Goal: Use online tool/utility: Utilize a website feature to perform a specific function

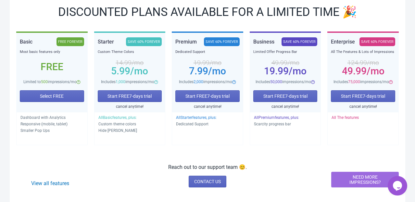
scroll to position [99, 0]
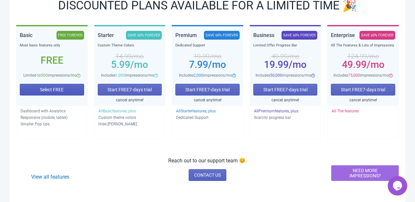
click at [59, 90] on span "Select FREE" at bounding box center [52, 89] width 24 height 5
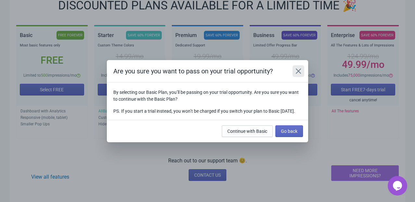
click at [297, 69] on icon "Close" at bounding box center [298, 71] width 6 height 6
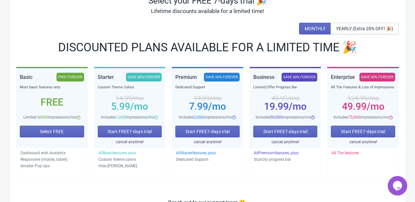
scroll to position [45, 0]
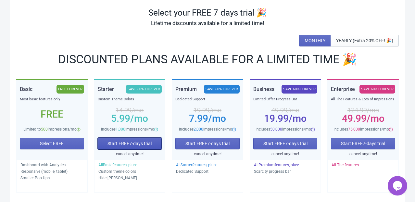
click at [138, 141] on span "Start FREE 7 -days trial" at bounding box center [129, 143] width 44 height 5
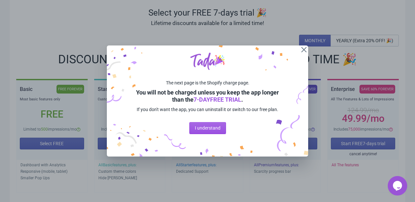
click at [197, 125] on span "I understand" at bounding box center [208, 127] width 26 height 5
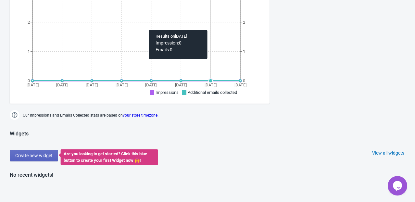
scroll to position [270, 0]
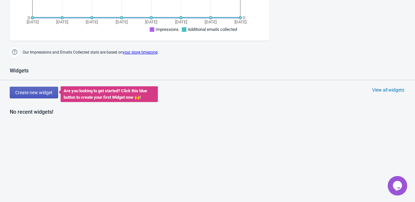
click at [44, 90] on span "Create new widget" at bounding box center [33, 92] width 37 height 5
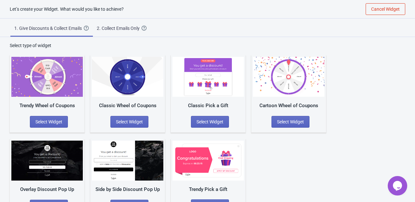
scroll to position [20, 0]
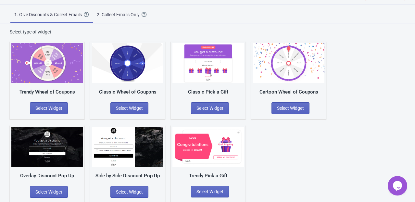
click at [215, 149] on img at bounding box center [207, 147] width 71 height 40
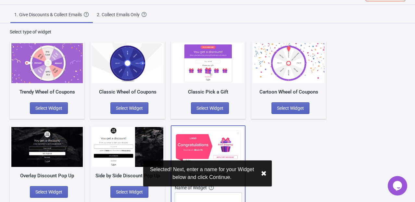
scroll to position [45, 0]
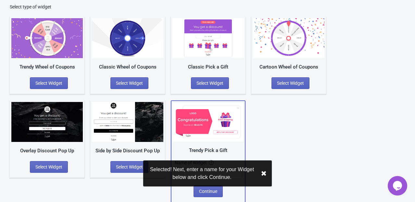
click at [269, 175] on div "Selected! Next, enter a name for your Widget below and click Continue. ✖︎" at bounding box center [207, 173] width 129 height 26
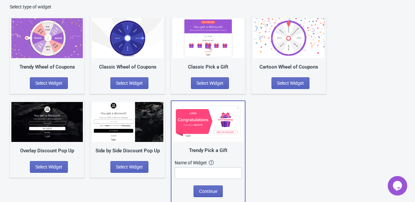
click at [231, 116] on img at bounding box center [208, 122] width 70 height 39
click at [214, 62] on div "Classic Pick a Gift Select Widget" at bounding box center [208, 55] width 75 height 77
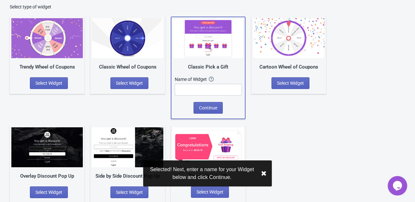
scroll to position [45, 0]
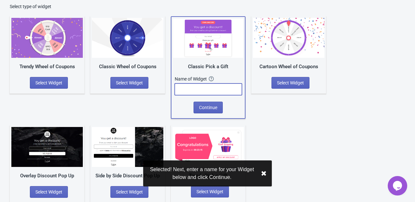
click at [212, 90] on input "text" at bounding box center [208, 89] width 67 height 12
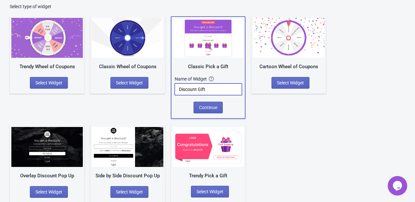
type input "Discount Gift"
click at [207, 101] on div "Name of Widget The name of your Widget won’t be shown to your visitors. It’s a …" at bounding box center [208, 89] width 67 height 26
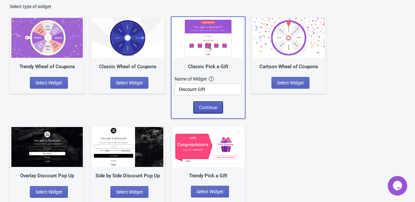
click at [205, 107] on span "Continue" at bounding box center [208, 107] width 18 height 5
click at [220, 76] on div "Name of Widget The name of your Widget won’t be shown to your visitors. It’s a …" at bounding box center [208, 79] width 67 height 6
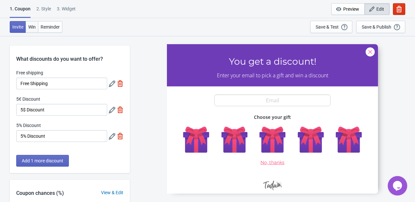
click at [33, 28] on span "Win" at bounding box center [31, 26] width 7 height 5
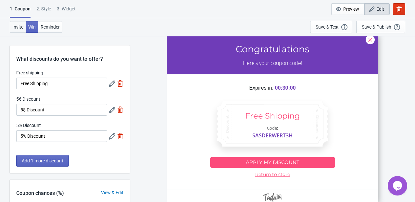
click at [17, 26] on span "Invite" at bounding box center [17, 26] width 11 height 5
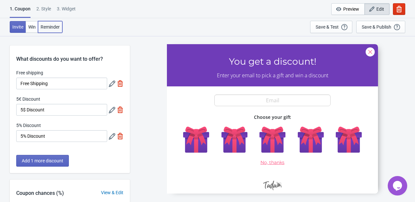
click at [48, 26] on span "Reminder" at bounding box center [50, 26] width 19 height 5
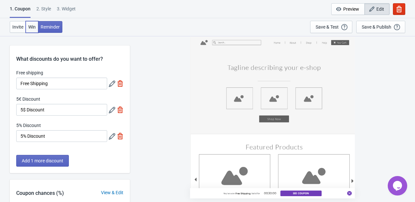
click at [36, 26] on button "Win" at bounding box center [32, 27] width 13 height 12
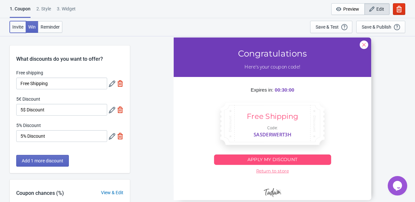
click at [18, 27] on span "Invite" at bounding box center [17, 26] width 11 height 5
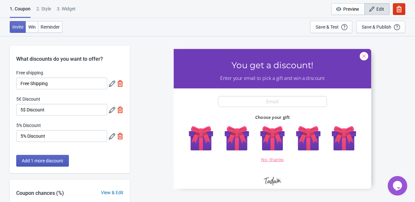
click at [55, 158] on span "Add 1 more discount" at bounding box center [43, 160] width 42 height 5
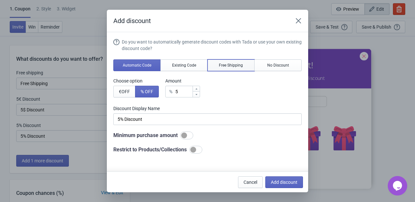
click at [226, 66] on span "Free Shipping" at bounding box center [231, 65] width 24 height 5
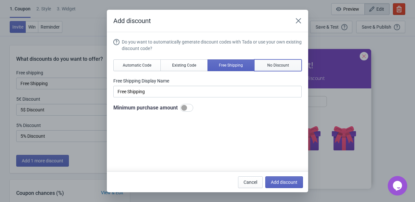
click at [271, 67] on span "No Discount" at bounding box center [278, 65] width 22 height 5
type input "Better luck next time"
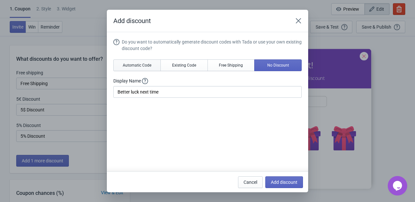
click at [141, 69] on button "Automatic Code" at bounding box center [136, 65] width 47 height 12
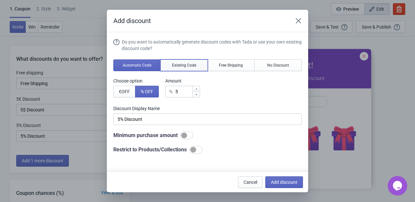
click at [180, 61] on button "Existing Code" at bounding box center [183, 65] width 47 height 12
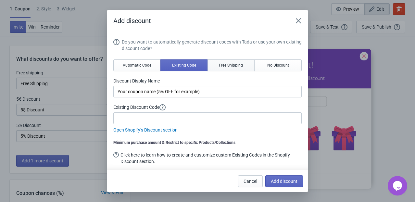
click at [225, 67] on span "Free Shipping" at bounding box center [231, 65] width 24 height 5
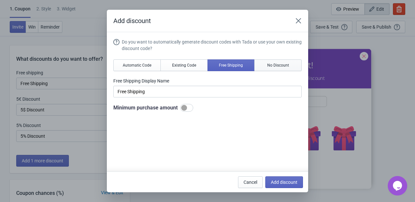
click at [278, 66] on span "No Discount" at bounding box center [278, 65] width 22 height 5
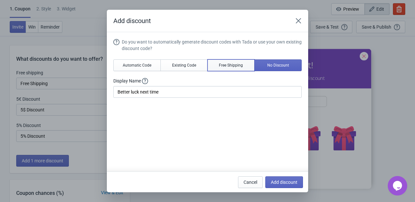
click at [238, 66] on span "Free Shipping" at bounding box center [231, 65] width 24 height 5
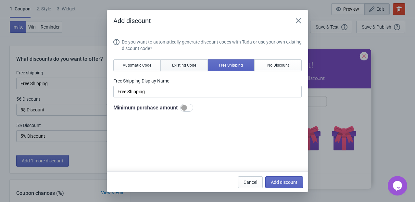
click at [184, 64] on span "Existing Code" at bounding box center [184, 65] width 24 height 5
type input "Your coupon name (5% OFF for example)"
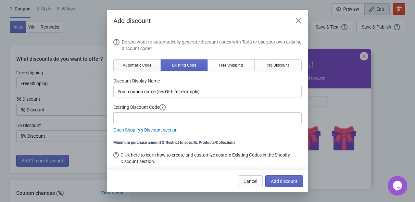
click at [139, 64] on span "Automatic Code" at bounding box center [137, 65] width 29 height 5
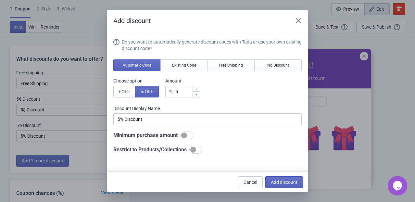
click at [196, 147] on div at bounding box center [193, 150] width 6 height 6
checkbox input "true"
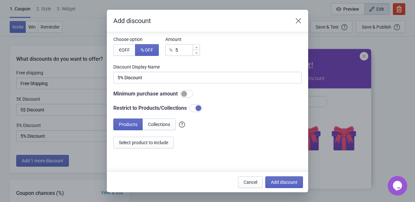
scroll to position [61, 0]
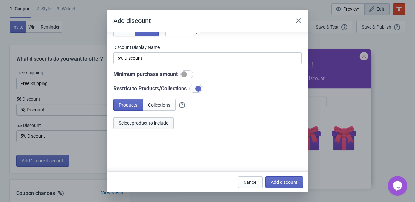
click at [163, 124] on span "Select product to include" at bounding box center [143, 122] width 49 height 5
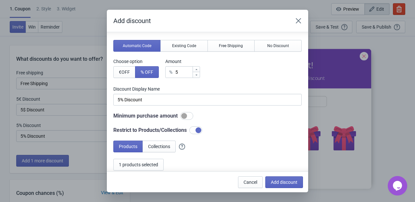
scroll to position [7, 0]
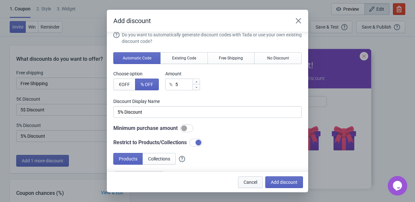
click at [249, 184] on span "Cancel" at bounding box center [251, 182] width 14 height 5
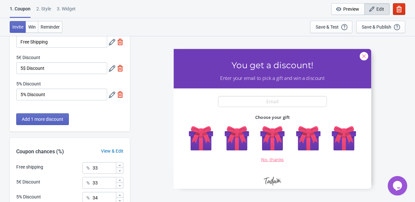
scroll to position [54, 0]
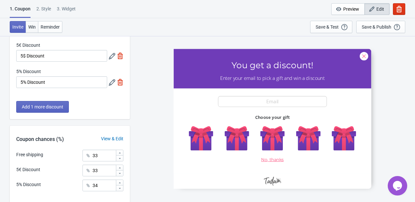
click at [27, 25] on button "Win" at bounding box center [32, 27] width 13 height 12
